Goal: Navigation & Orientation: Find specific page/section

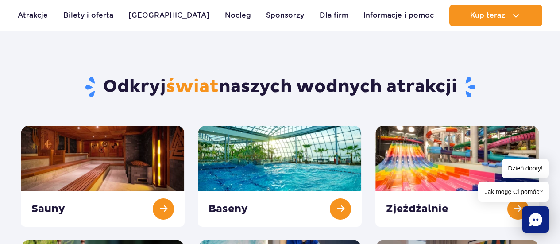
scroll to position [44, 0]
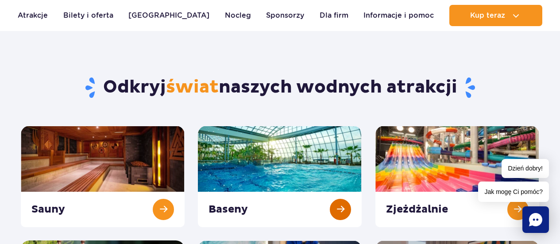
click at [250, 154] on link at bounding box center [280, 176] width 164 height 101
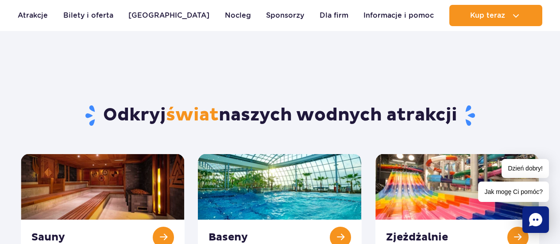
scroll to position [0, 0]
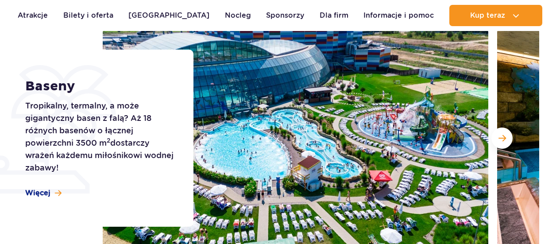
scroll to position [133, 0]
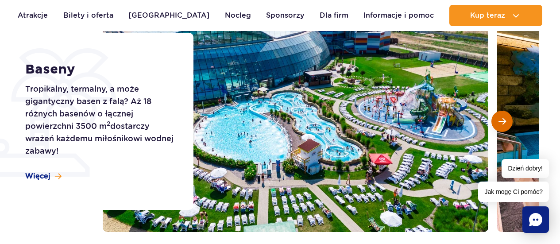
click at [504, 120] on span "Następny slajd" at bounding box center [503, 121] width 8 height 8
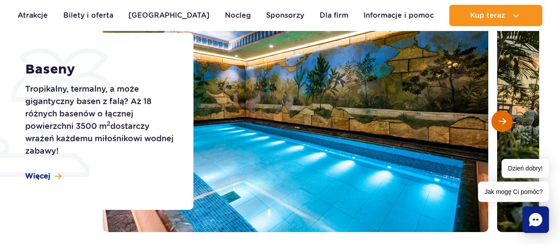
click at [503, 120] on span "Następny slajd" at bounding box center [503, 121] width 8 height 8
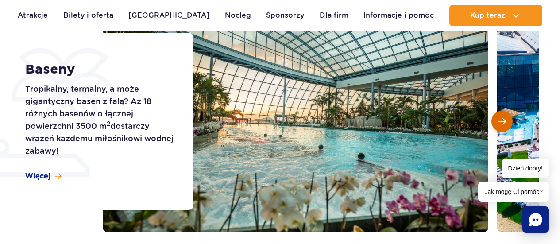
click at [503, 120] on span "Następny slajd" at bounding box center [503, 121] width 8 height 8
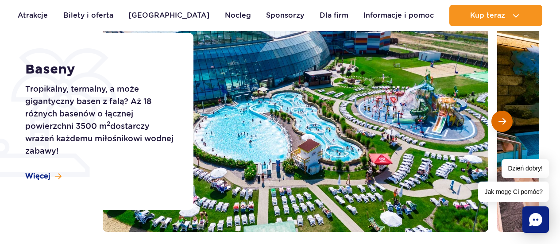
click at [503, 120] on span "Następny slajd" at bounding box center [503, 121] width 8 height 8
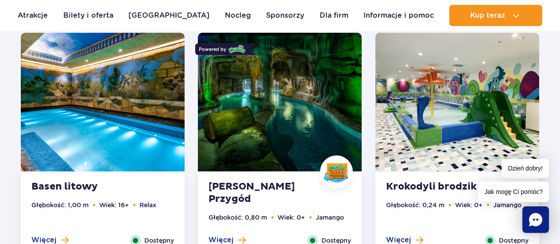
scroll to position [886, 0]
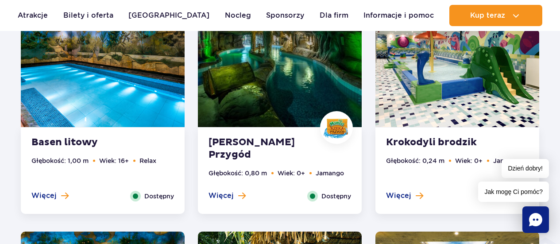
click at [273, 86] on img at bounding box center [280, 57] width 164 height 139
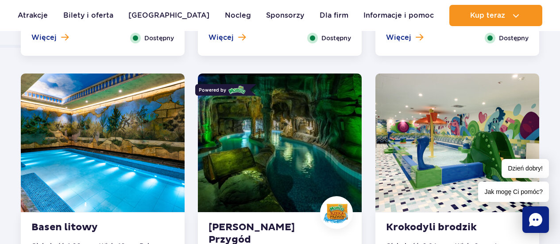
scroll to position [845, 0]
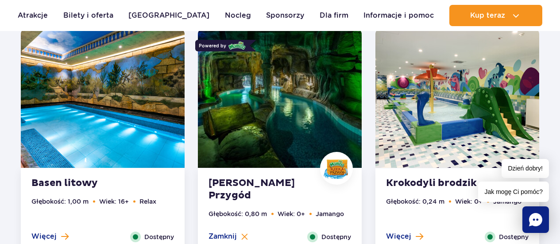
click at [426, 111] on img at bounding box center [458, 98] width 164 height 139
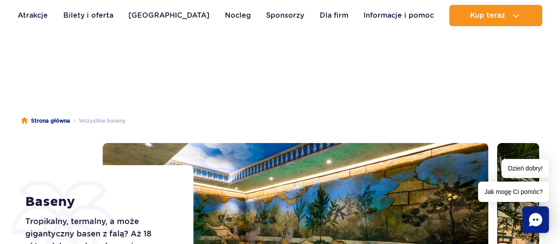
scroll to position [0, 0]
